Goal: Participate in discussion: Engage in conversation with other users on a specific topic

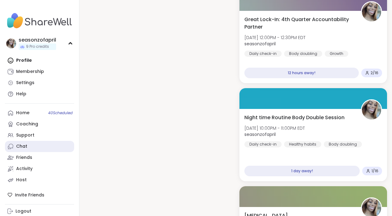
scroll to position [30, 0]
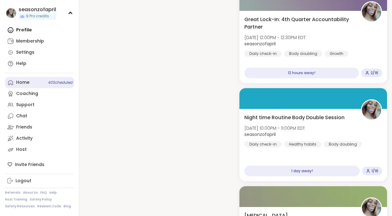
click at [52, 82] on span "40 Scheduled" at bounding box center [60, 82] width 24 height 5
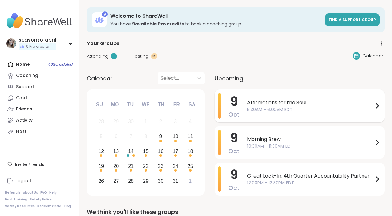
click at [268, 112] on span "5:30AM - 6:00AM EDT" at bounding box center [310, 109] width 126 height 7
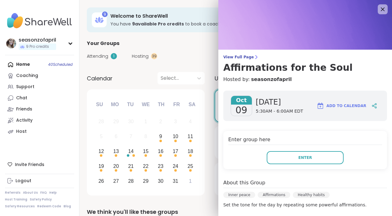
click at [322, 149] on div "Enter group here Enter" at bounding box center [305, 150] width 164 height 38
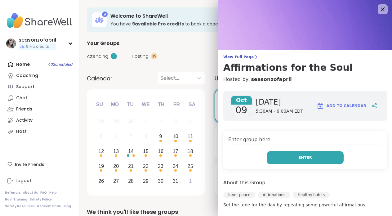
click at [322, 152] on button "Enter" at bounding box center [305, 157] width 77 height 13
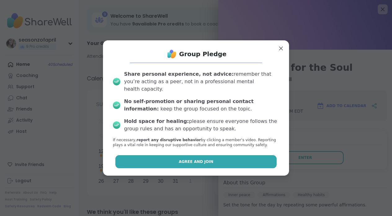
click at [183, 159] on span "Agree and Join" at bounding box center [196, 162] width 35 height 6
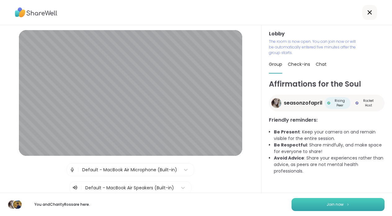
click at [339, 198] on button "Join now" at bounding box center [337, 204] width 93 height 13
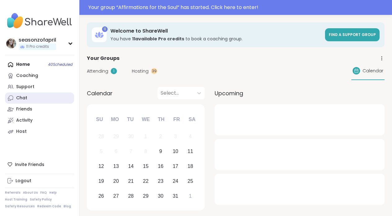
click at [42, 99] on link "Chat" at bounding box center [39, 97] width 69 height 11
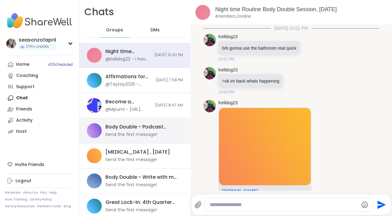
scroll to position [93, 0]
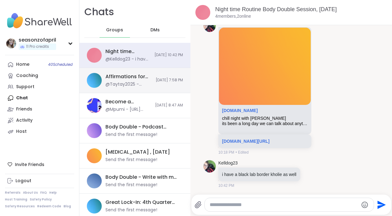
click at [122, 82] on div "@Taytay2025 - Alright sounds good" at bounding box center [128, 84] width 46 height 6
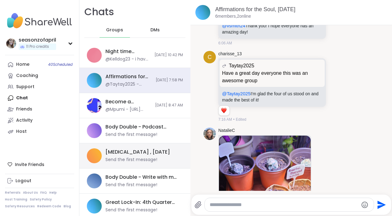
scroll to position [2033, 0]
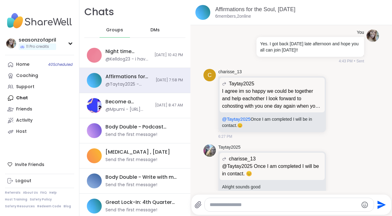
click at [230, 206] on textarea "Type your message" at bounding box center [284, 204] width 148 height 6
click at [43, 57] on nav "seasonzofapril 11 Pro credits Profile Membership Settings Help Home 40 Schedule…" at bounding box center [39, 108] width 79 height 216
click at [42, 65] on link "Home 40 Scheduled" at bounding box center [39, 64] width 69 height 11
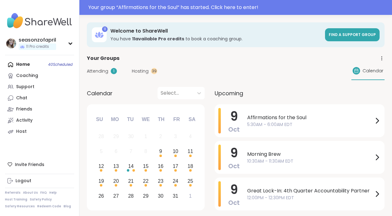
click at [269, 119] on span "Affirmations for the Soul" at bounding box center [310, 117] width 126 height 7
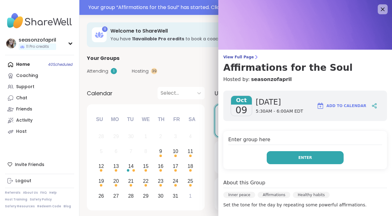
click at [278, 162] on button "Enter" at bounding box center [305, 157] width 77 height 13
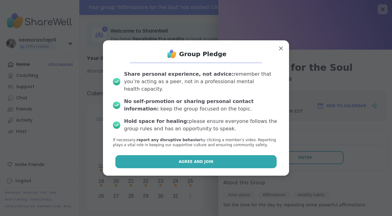
click at [250, 160] on button "Agree and Join" at bounding box center [196, 161] width 162 height 13
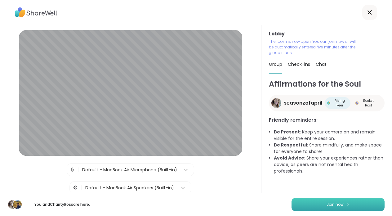
click at [309, 206] on button "Join now" at bounding box center [337, 204] width 93 height 13
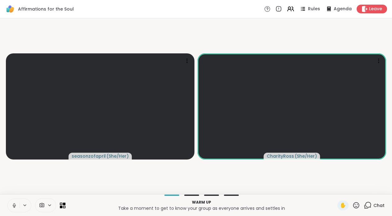
click at [49, 206] on icon at bounding box center [49, 204] width 5 height 5
click at [58, 187] on div at bounding box center [58, 183] width 11 height 11
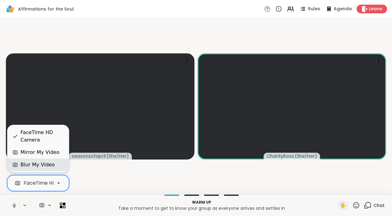
click at [55, 169] on div "Blur My Video" at bounding box center [37, 164] width 61 height 12
click at [60, 187] on div at bounding box center [58, 183] width 11 height 11
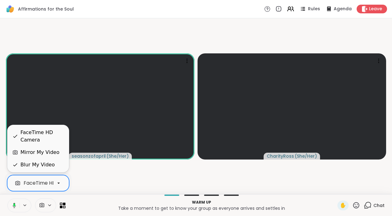
click at [94, 188] on video-player-container "seasonzofapril ( She/Her ) CharityRoss ( She/Her )" at bounding box center [196, 106] width 384 height 171
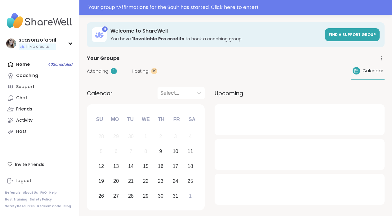
click at [28, 24] on img at bounding box center [39, 21] width 69 height 22
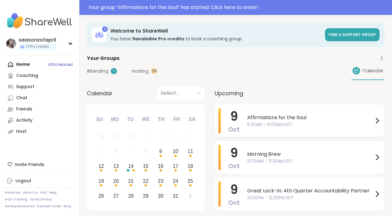
click at [273, 115] on span "Affirmations for the Soul" at bounding box center [310, 117] width 126 height 7
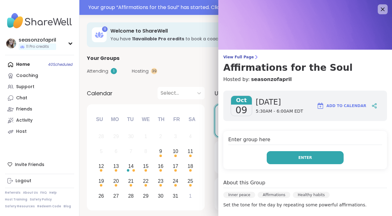
click at [285, 160] on button "Enter" at bounding box center [305, 157] width 77 height 13
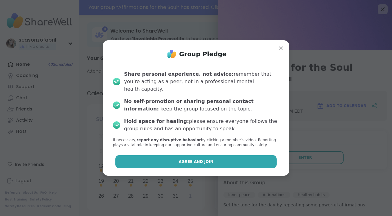
click at [227, 159] on button "Agree and Join" at bounding box center [196, 161] width 162 height 13
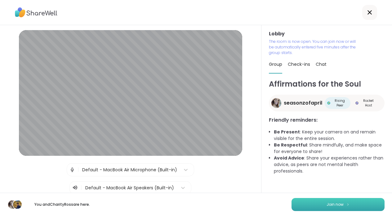
click at [340, 201] on button "Join now" at bounding box center [337, 204] width 93 height 13
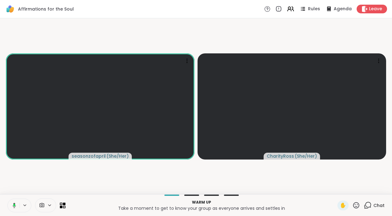
click at [44, 201] on div at bounding box center [45, 205] width 21 height 14
click at [49, 211] on div at bounding box center [45, 205] width 21 height 14
click at [51, 203] on icon at bounding box center [49, 204] width 5 height 5
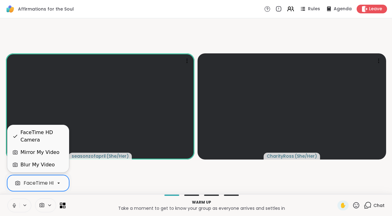
click at [59, 180] on icon at bounding box center [59, 183] width 6 height 6
click at [59, 137] on div "FaceTime HD Camera" at bounding box center [41, 136] width 43 height 15
click at [57, 182] on icon at bounding box center [59, 183] width 6 height 6
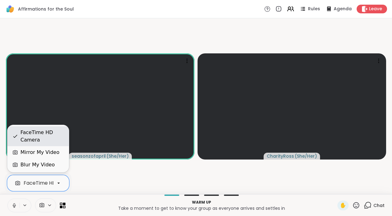
click at [50, 135] on div "FaceTime HD Camera" at bounding box center [41, 136] width 43 height 15
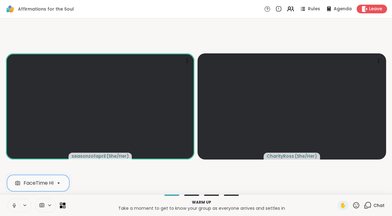
click at [24, 206] on icon at bounding box center [24, 204] width 5 height 5
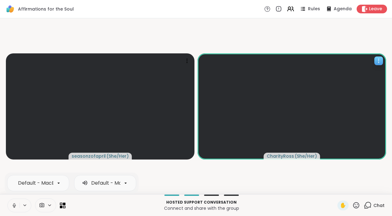
click at [297, 156] on span "( She/Her )" at bounding box center [305, 156] width 22 height 6
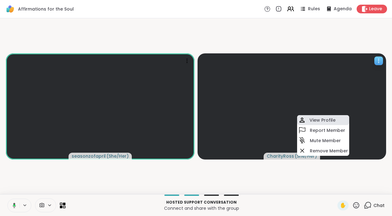
click at [332, 121] on h4 "View Profile" at bounding box center [322, 120] width 26 height 6
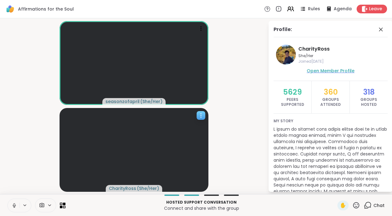
click at [342, 72] on span "Open Member Profile" at bounding box center [331, 71] width 48 height 6
click at [384, 30] on span at bounding box center [381, 29] width 9 height 7
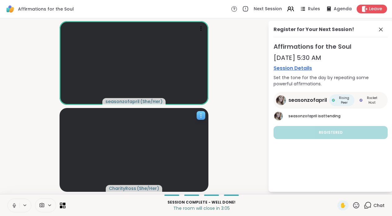
click at [373, 205] on div "Chat" at bounding box center [374, 205] width 21 height 10
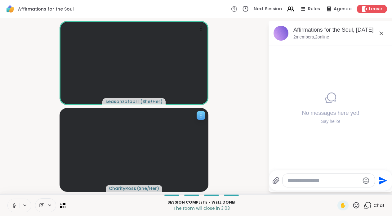
click at [307, 177] on textarea "Type your message" at bounding box center [323, 180] width 72 height 6
type textarea "**********"
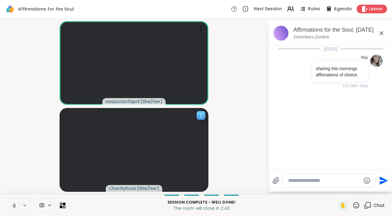
paste textarea "**********"
type textarea "**********"
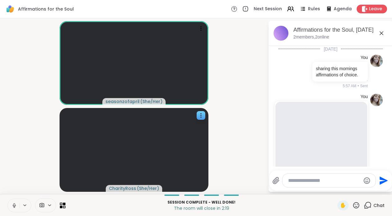
click at [324, 179] on textarea "Type your message" at bounding box center [324, 180] width 72 height 6
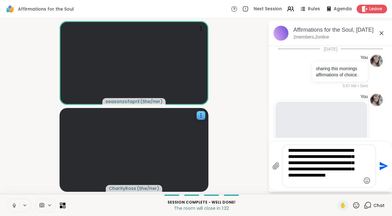
type textarea "**********"
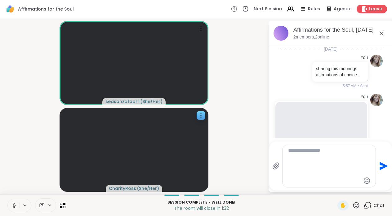
scroll to position [148, 0]
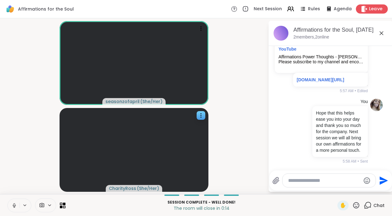
click at [376, 11] on span "Leave" at bounding box center [376, 9] width 14 height 7
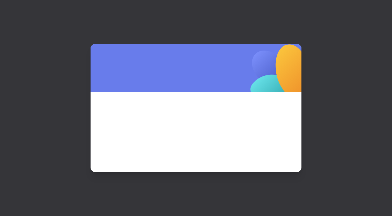
click at [197, 125] on span at bounding box center [195, 123] width 181 height 33
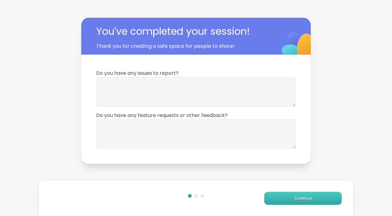
click at [311, 202] on button "Continue" at bounding box center [302, 198] width 77 height 13
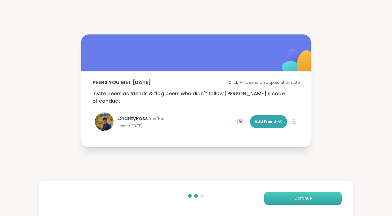
click at [311, 202] on button "Continue" at bounding box center [302, 198] width 77 height 13
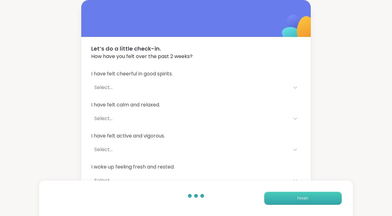
click at [311, 202] on button "Finish" at bounding box center [302, 198] width 77 height 13
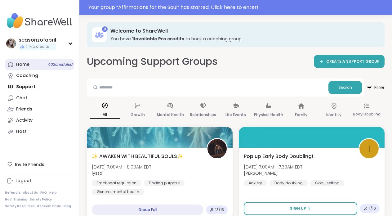
click at [28, 63] on div "Home 40 Scheduled" at bounding box center [22, 64] width 13 height 6
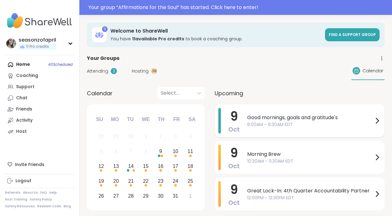
click at [335, 119] on span "Good mornings, goals and gratitude's" at bounding box center [310, 117] width 126 height 7
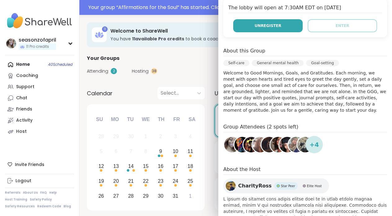
scroll to position [157, 0]
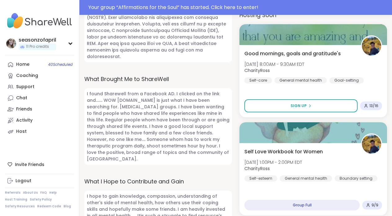
scroll to position [422, 0]
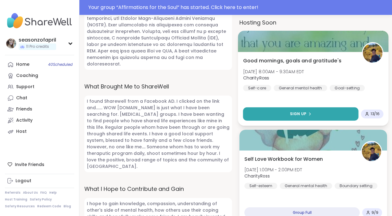
click at [308, 119] on button "Sign Up" at bounding box center [300, 113] width 115 height 13
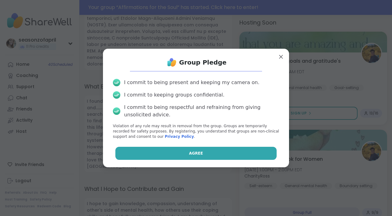
click at [225, 156] on button "Agree" at bounding box center [196, 153] width 162 height 13
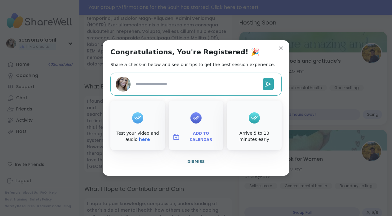
type textarea "*"
click at [199, 162] on span "Dismiss" at bounding box center [195, 161] width 17 height 4
